Goal: Information Seeking & Learning: Find specific fact

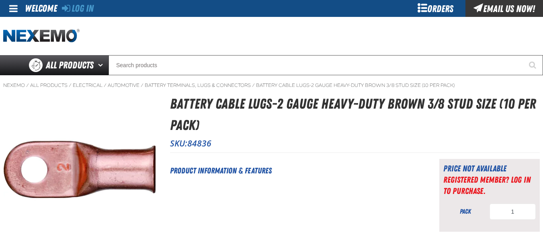
click at [182, 120] on h1 "Battery Cable Lugs-2 Gauge Heavy-Duty Brown 3/8 Stud Size (10 per pack)" at bounding box center [355, 114] width 370 height 42
copy h1 "10"
click at [235, 101] on h1 "Battery Cable Lugs-2 Gauge Heavy-Duty Brown 3/8 Stud Size (10 per pack)" at bounding box center [355, 114] width 370 height 42
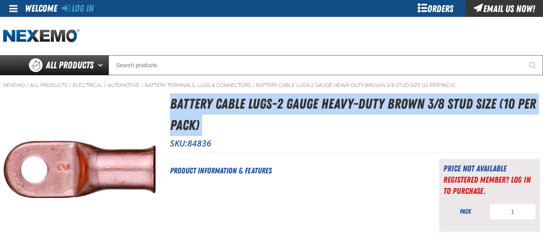
click at [235, 101] on h1 "Battery Cable Lugs-2 Gauge Heavy-Duty Brown 3/8 Stud Size (10 per pack)" at bounding box center [355, 114] width 370 height 42
copy div "Battery Cable Lugs-2 Gauge Heavy-Duty Brown 3/8 Stud Size (10 per pack)"
